Goal: Book appointment/travel/reservation

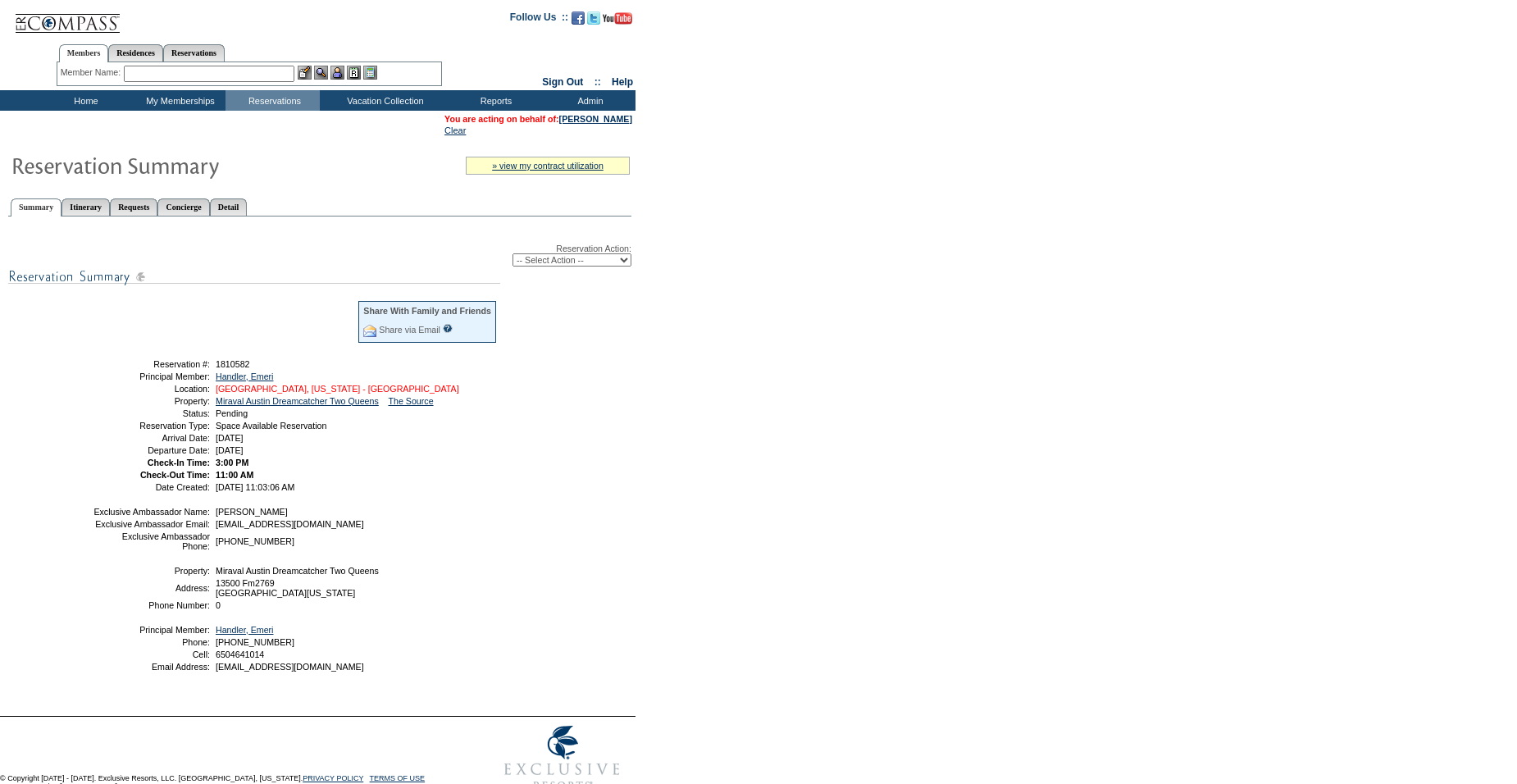
click at [279, 394] on link "[GEOGRAPHIC_DATA], [US_STATE] - [GEOGRAPHIC_DATA]" at bounding box center [337, 388] width 243 height 10
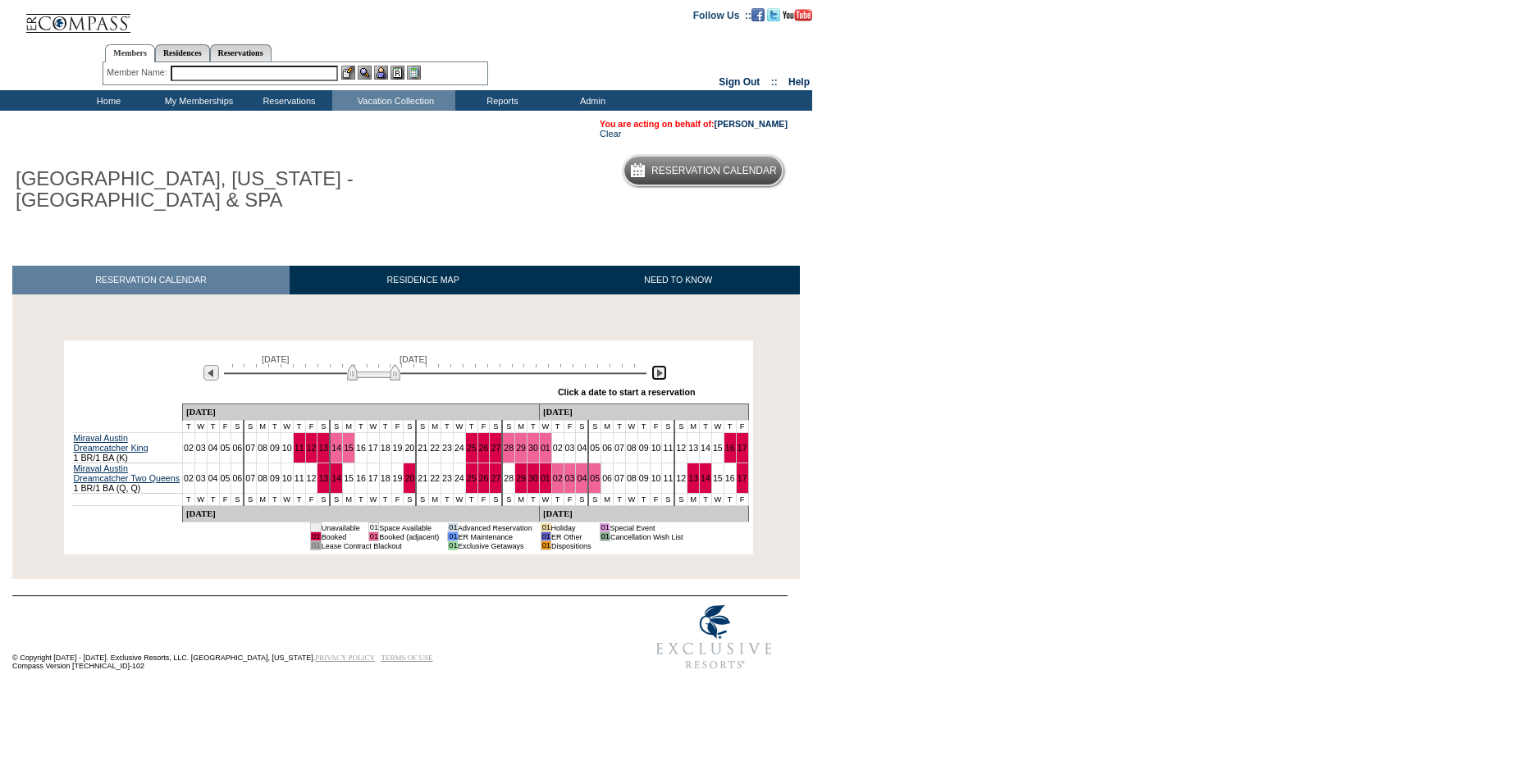
click at [661, 373] on img at bounding box center [660, 373] width 16 height 16
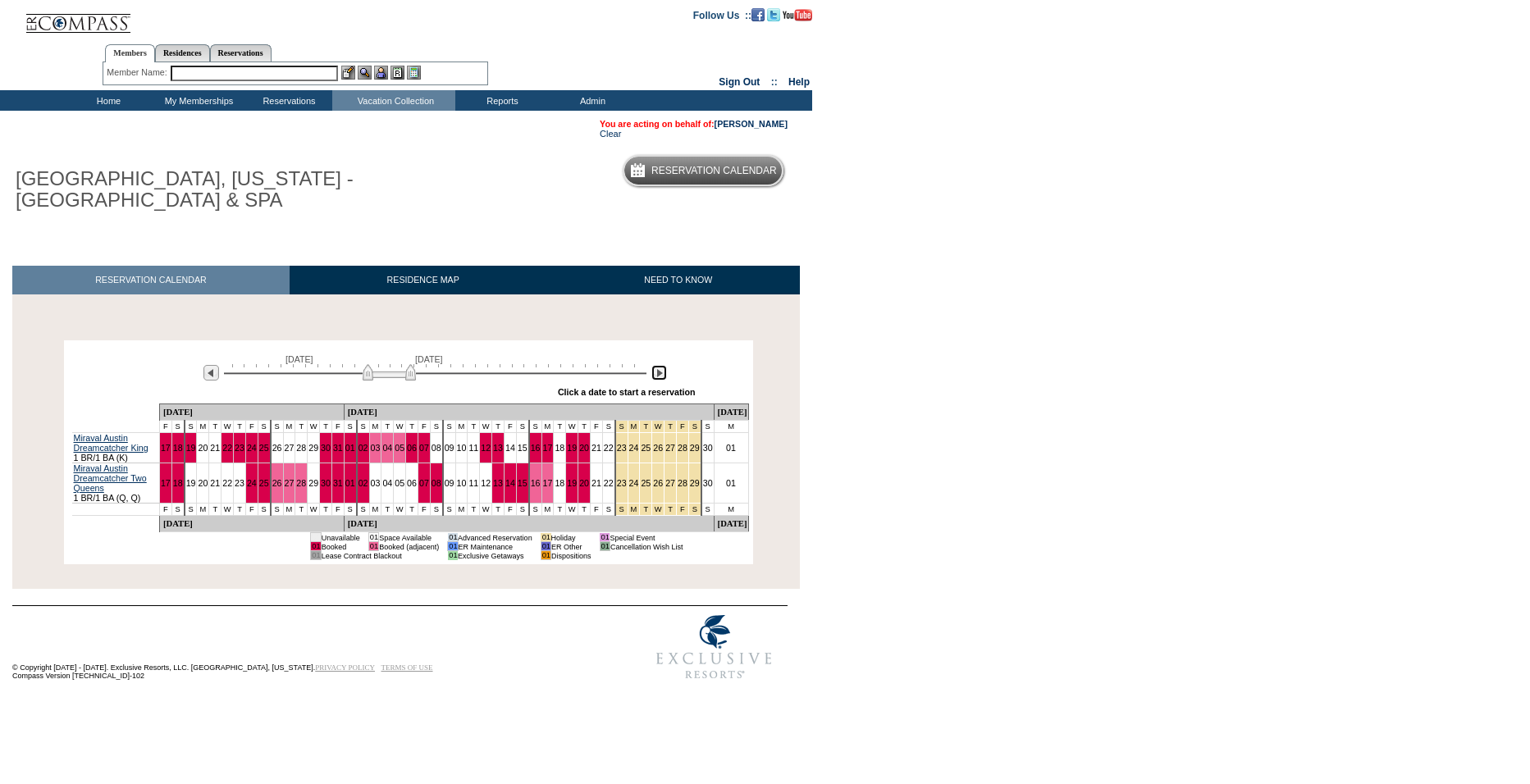
click at [661, 373] on img at bounding box center [660, 373] width 16 height 16
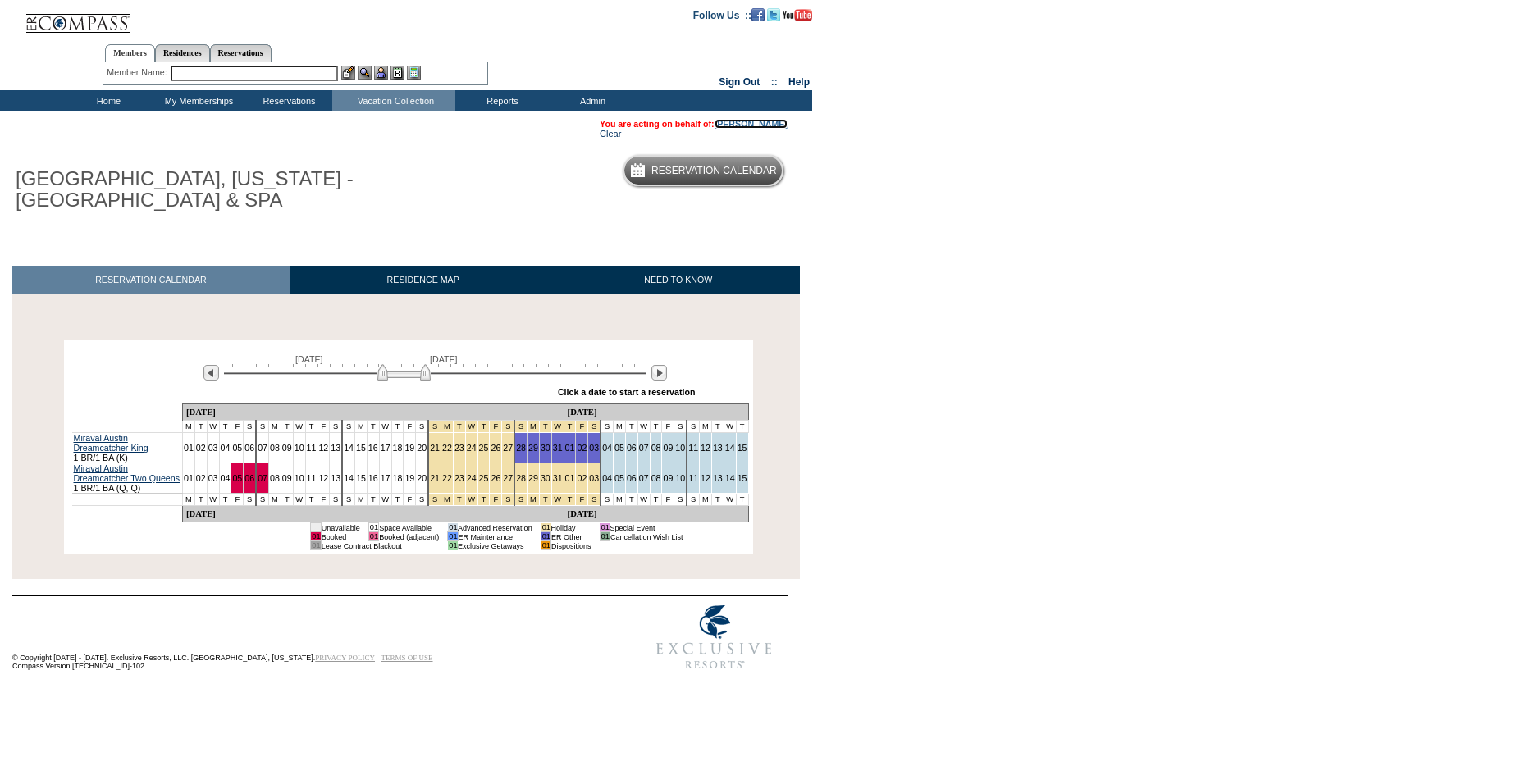
click at [749, 123] on link "[PERSON_NAME]" at bounding box center [751, 123] width 73 height 10
